Goal: Task Accomplishment & Management: Complete application form

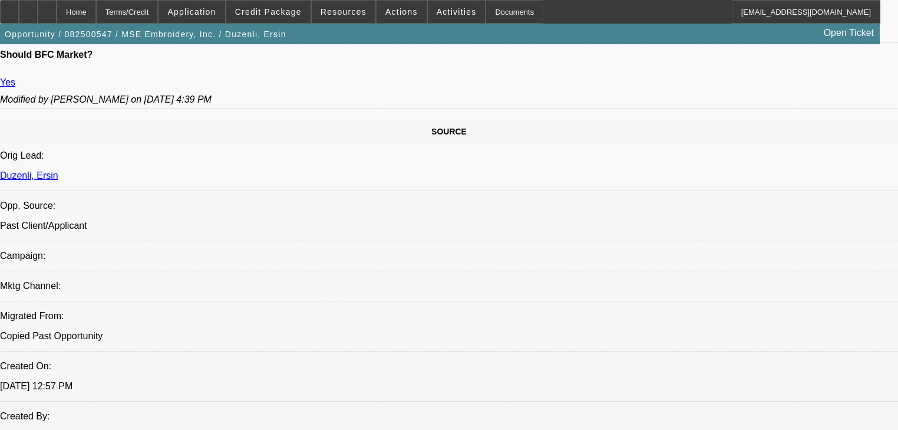
select select "0"
select select "2"
select select "0.1"
select select "4"
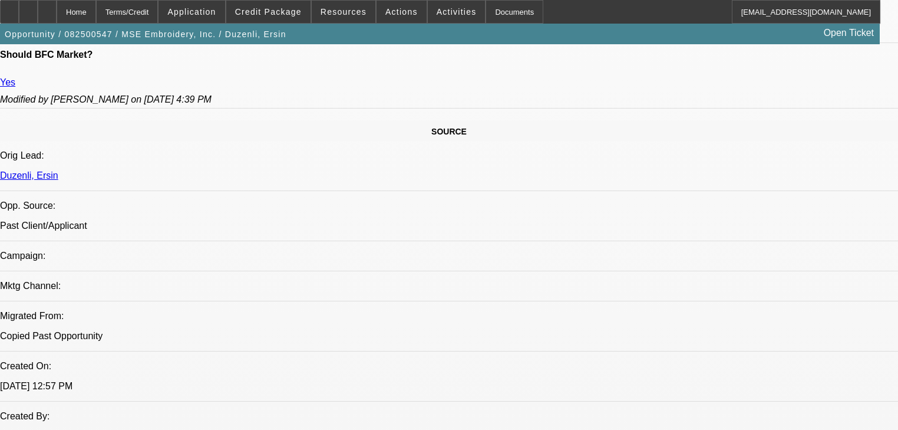
select select "0"
select select "2"
select select "0.1"
select select "4"
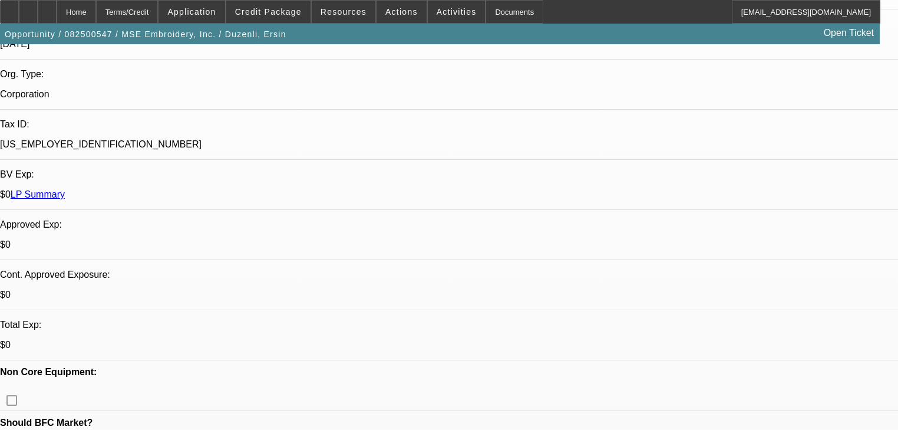
scroll to position [4, 0]
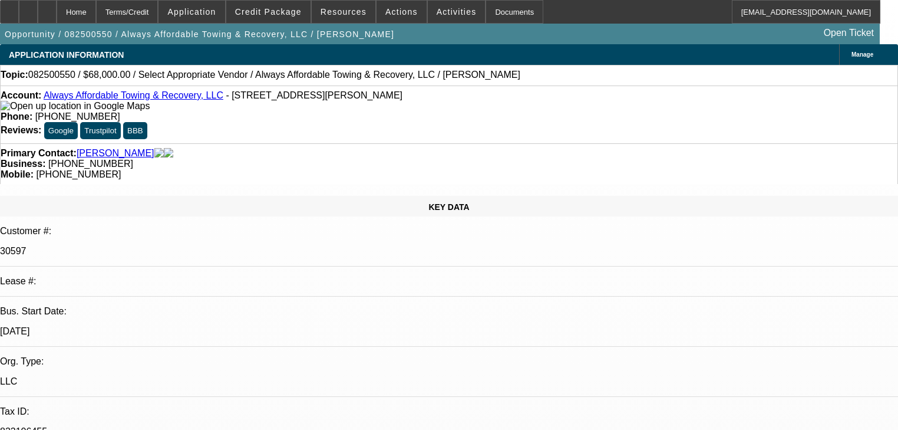
select select "0"
select select "2"
select select "0.1"
select select "4"
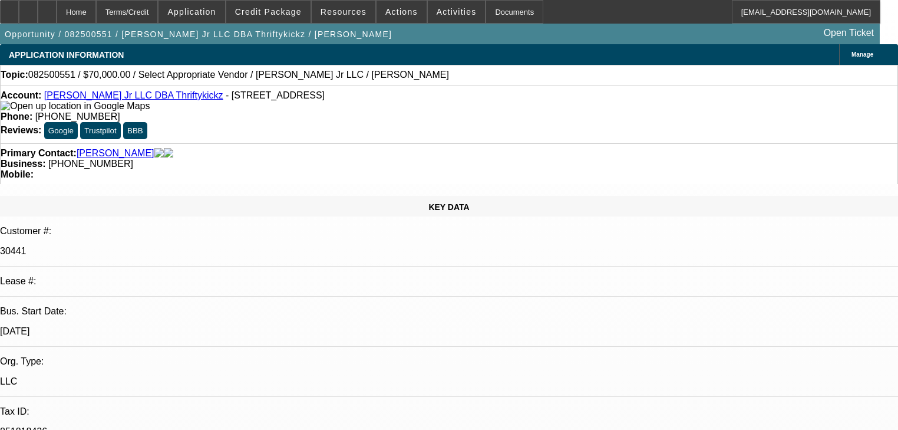
select select "0"
select select "2"
select select "0.1"
select select "4"
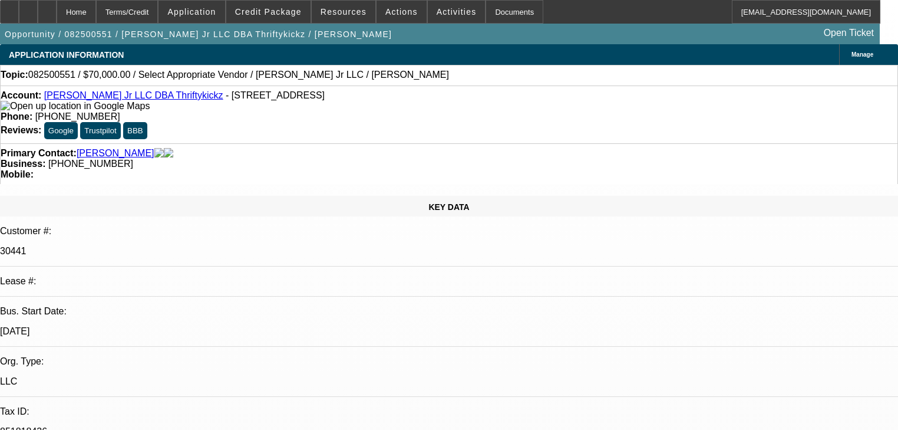
select select "0"
select select "2"
select select "0.1"
select select "4"
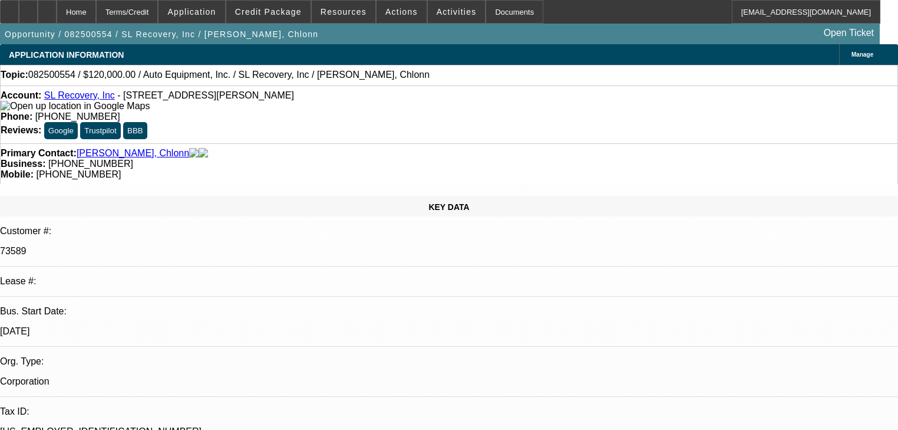
select select "0"
select select "2"
select select "0.1"
select select "4"
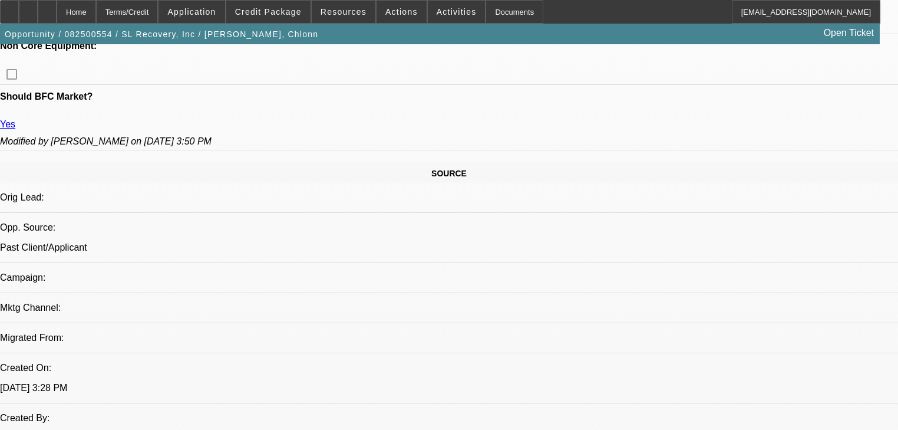
scroll to position [189, 0]
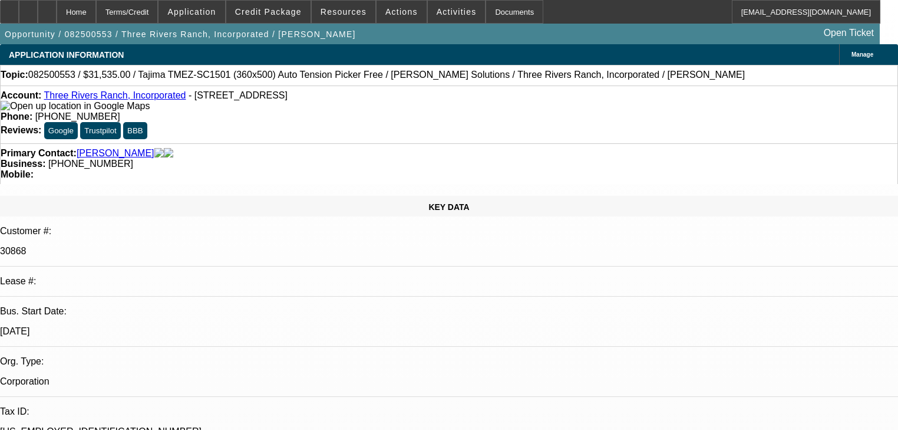
select select "0"
select select "2"
select select "0.1"
select select "4"
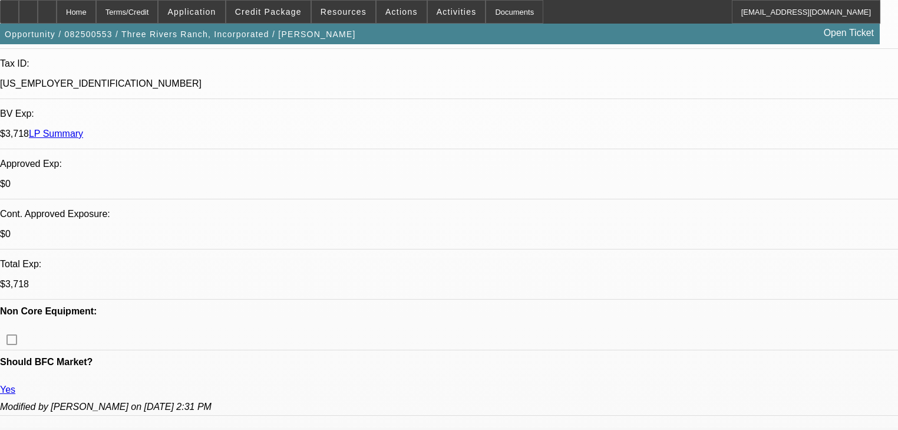
scroll to position [94, 0]
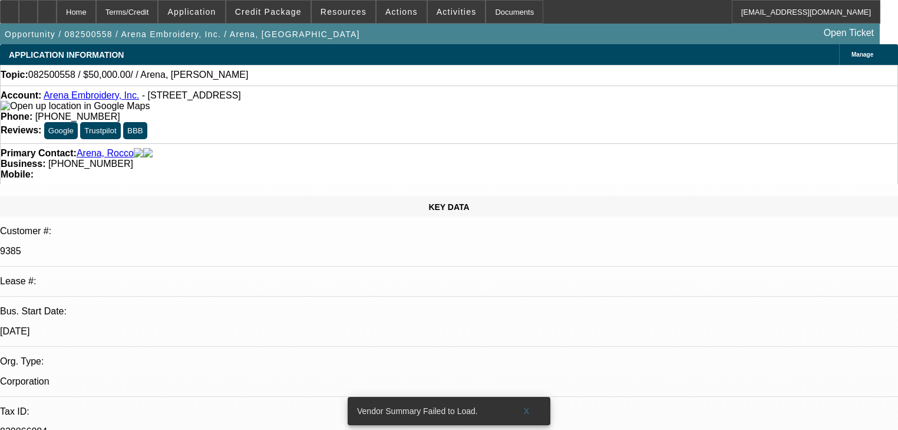
select select "0"
select select "2"
select select "0.1"
select select "1"
select select "2"
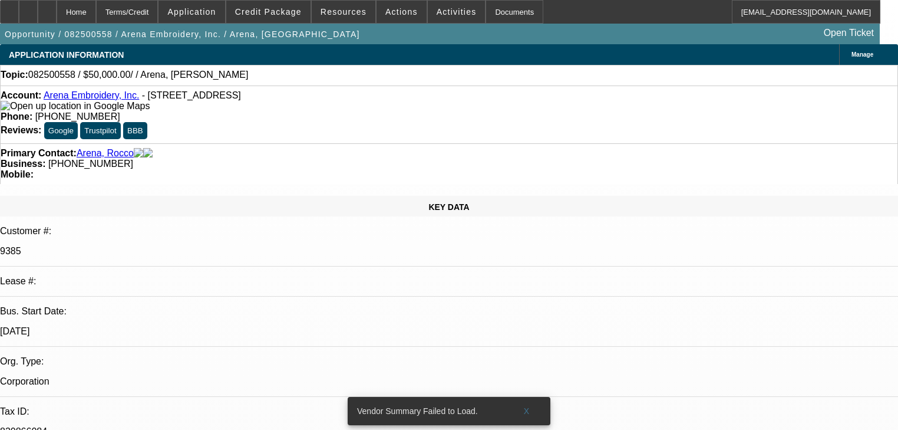
select select "4"
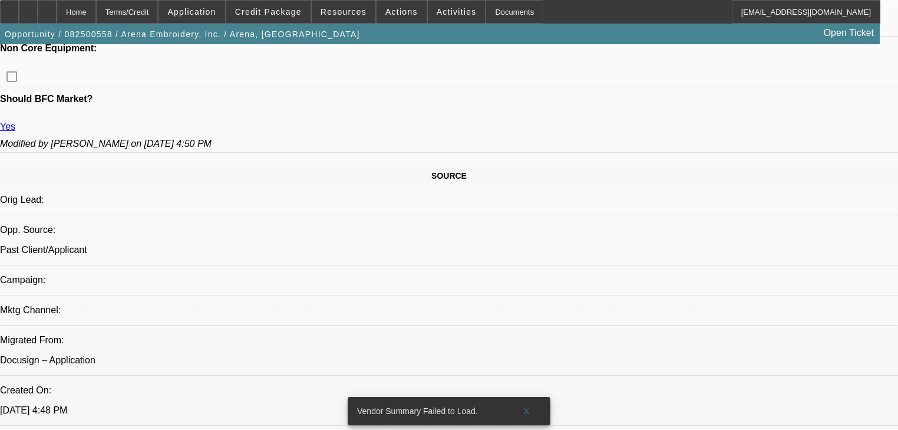
scroll to position [613, 0]
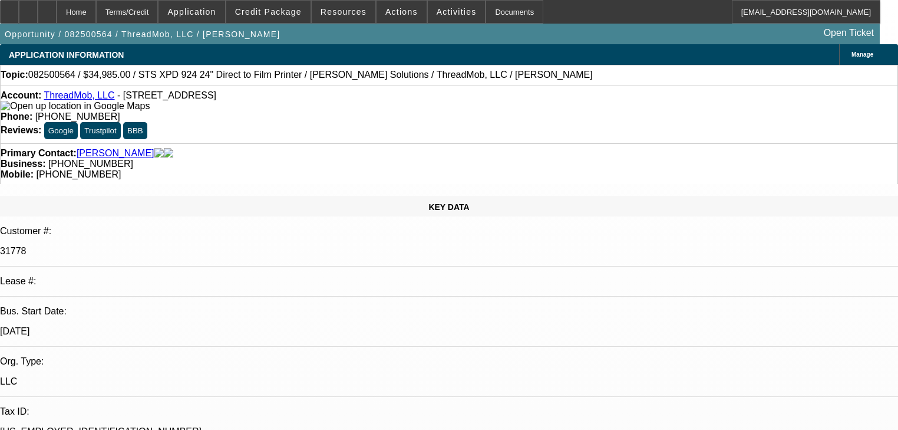
select select "0"
select select "2"
select select "0"
select select "6"
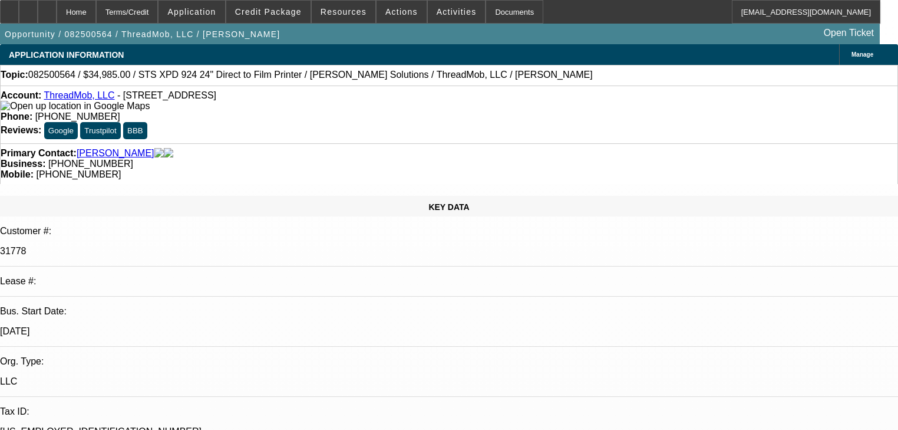
select select "0"
select select "2"
select select "0"
select select "6"
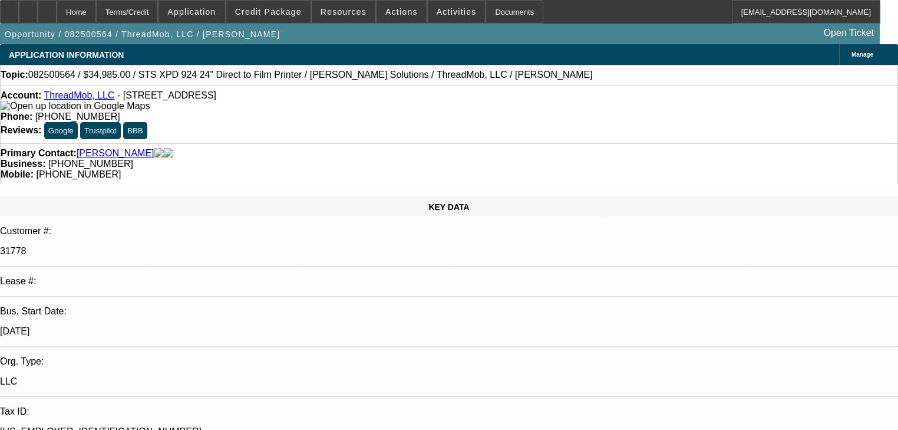
select select "0"
select select "2"
select select "0"
select select "6"
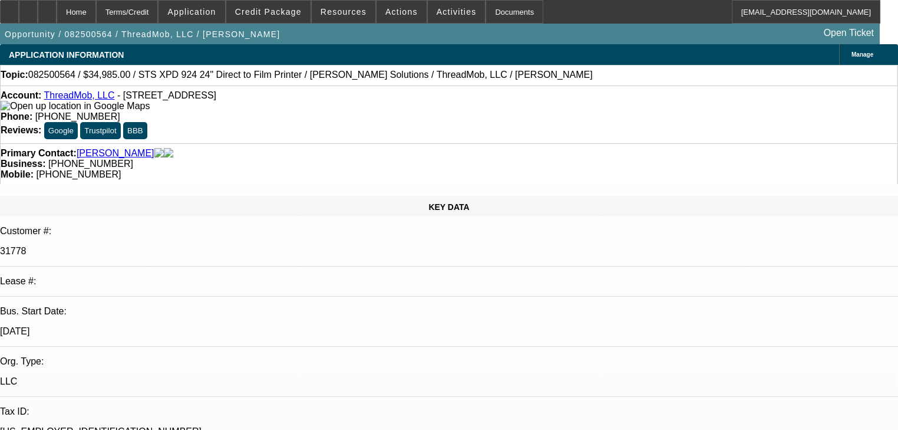
select select "0"
select select "2"
select select "0"
select select "6"
